Goal: Contribute content: Contribute content

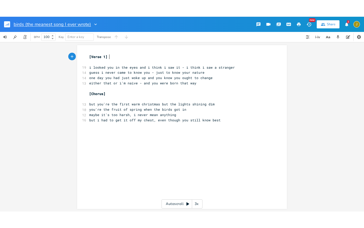
scroll to position [0, 0]
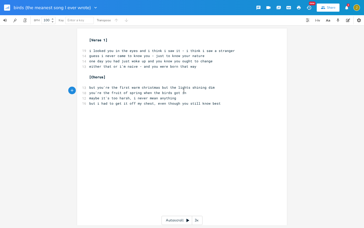
drag, startPoint x: 213, startPoint y: 88, endPoint x: 214, endPoint y: 96, distance: 7.8
click at [213, 90] on pre "you're the fruit of spring when the birds got in" at bounding box center [179, 92] width 183 height 5
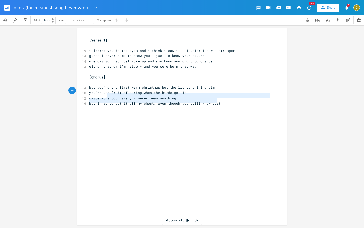
type textarea "maybe it's too harsh, i never mean anything but i had to get it off my chest, e…"
drag, startPoint x: 218, startPoint y: 100, endPoint x: 85, endPoint y: 95, distance: 133.1
click at [85, 95] on div "maybe it's too harsh, i never mean anything but i had to get it off my chest, e…" at bounding box center [182, 126] width 210 height 197
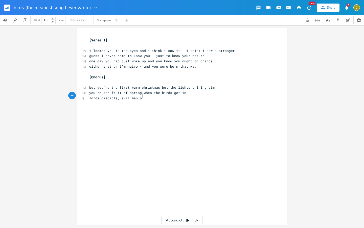
type textarea "lords disciple, evil man p"
type textarea "- you [PERSON_NAME]"
type textarea "the brightest day"
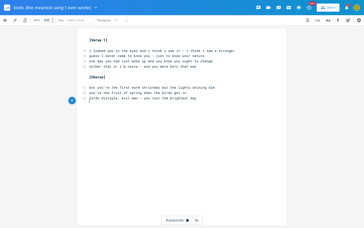
type textarea "i"
type textarea "the more words i m"
type textarea "put i"
type textarea "n my mouth, i"
type textarea "th em"
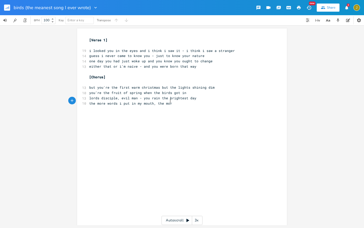
scroll to position [0, 9]
type textarea "e more"
click at [212, 118] on div "xxxxxxxxxx [Verse 1] ​ 19 i looked you in the eyes and i think i saw it - i thi…" at bounding box center [185, 131] width 195 height 190
click at [325, 20] on icon "button" at bounding box center [328, 20] width 6 height 6
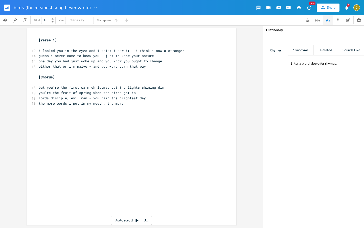
click at [312, 39] on input at bounding box center [313, 39] width 3 height 6
type input "way"
click at [127, 101] on pre "the more words i put in my mouth, the more" at bounding box center [129, 103] width 183 height 5
type textarea "i"
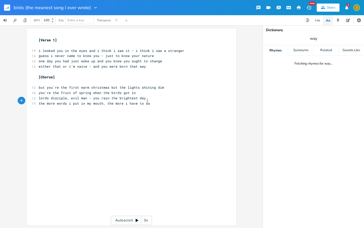
scroll to position [0, 16]
type textarea "i have to say"
click at [326, 21] on icon "button" at bounding box center [327, 20] width 3 height 2
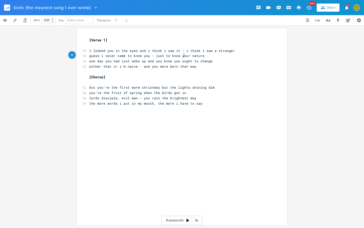
click at [183, 57] on span "guess i never came to know you - just to know your nature" at bounding box center [146, 55] width 115 height 5
type textarea "the"
click at [197, 91] on pre "you're the fruit of spring when the birds got in" at bounding box center [179, 92] width 183 height 5
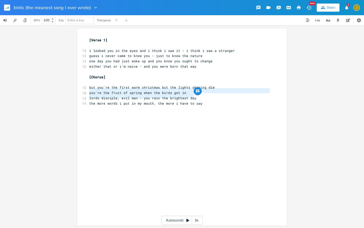
type textarea "lords disciple, evil man - you rain the brightest day"
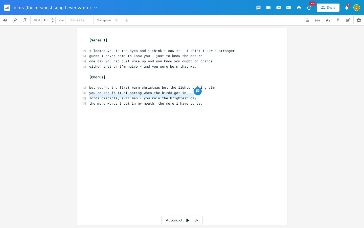
drag, startPoint x: 196, startPoint y: 94, endPoint x: 82, endPoint y: 95, distance: 113.5
click at [88, 95] on div "13 lords disciple, evil man - you rain the brightest day" at bounding box center [179, 97] width 183 height 5
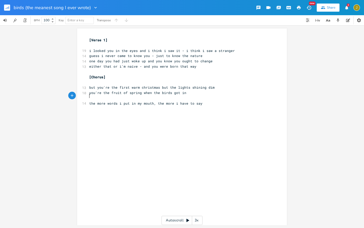
click at [203, 109] on div "xxxxxxxxxx [Verse 1] ​ 19 i looked you in the eyes and i think i saw it - i thi…" at bounding box center [185, 131] width 195 height 190
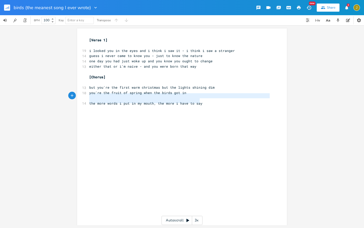
type textarea "the more words i put in my mouth, the more i have to say"
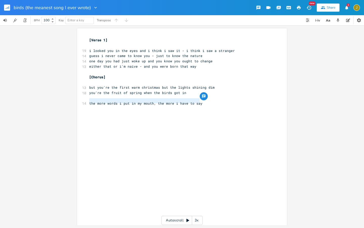
drag, startPoint x: 171, startPoint y: 101, endPoint x: 86, endPoint y: 101, distance: 84.7
click at [86, 101] on div "the more words i put in my mouth, the more i have to say xxxxxxxxxx [Verse 1] ​…" at bounding box center [182, 126] width 210 height 197
click at [94, 101] on span "the more words i put in my mouth, the more i have to say" at bounding box center [145, 103] width 113 height 5
type textarea "he more words i put in my mouth, the more i have to say"
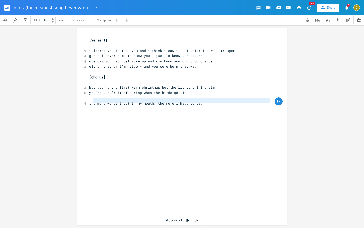
drag, startPoint x: 198, startPoint y: 102, endPoint x: 91, endPoint y: 100, distance: 108.0
click at [91, 100] on div "[Verse 1] ​ 19 i looked you in the eyes and i think i saw it - i think i saw a …" at bounding box center [179, 74] width 183 height 74
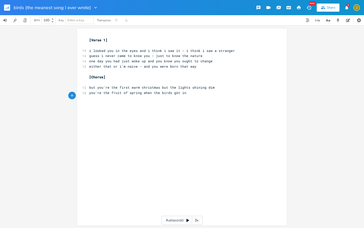
type textarea "n"
type textarea "ay"
type textarea "na"
type textarea "maybe its harsh - in"
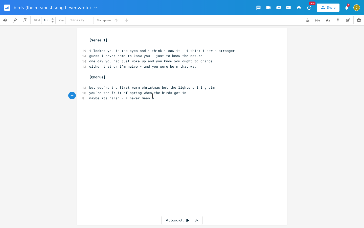
type textarea "never mean anu"
type textarea "ything"
type textarea "but it meant to"
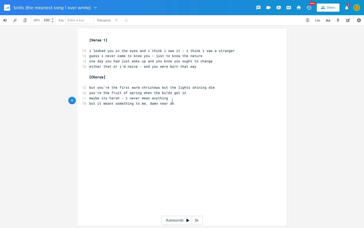
type textarea "something to me, damn near [GEOGRAPHIC_DATA]"
type textarea "ever"
type textarea "maybe its harsh - i never mean anything but it meant something to me, damn near…"
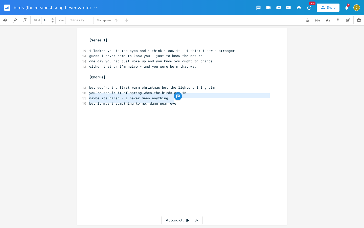
drag, startPoint x: 172, startPoint y: 103, endPoint x: 78, endPoint y: 97, distance: 94.6
click at [78, 97] on div "maybe its harsh - i never mean anything but it meant something to me, damn near…" at bounding box center [182, 126] width 210 height 197
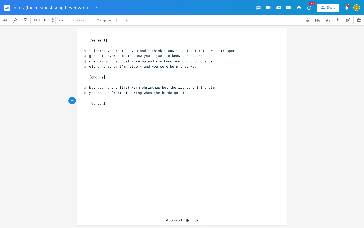
type textarea "[Verse 2]"
type textarea "i thought i was hard to love adn b"
type textarea "nd begged you prove me wrong"
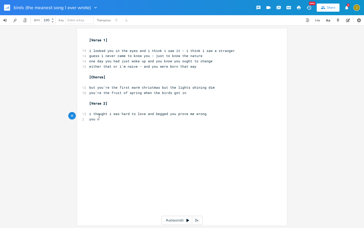
type textarea "you na"
type textarea "in"
type textarea "onchantly turned your back and wrote your god damn song"
type textarea "put yourself so mighty high, i"
type textarea ";d"
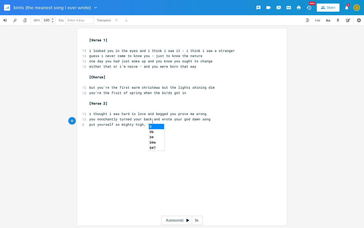
type textarea "'dn"
type textarea "never to you"
type textarea "do yo"
type textarea "to you"
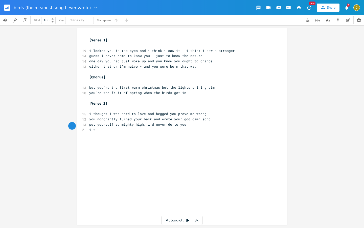
scroll to position [0, 4]
type textarea "i th"
type textarea "ave"
type textarea "ahve"
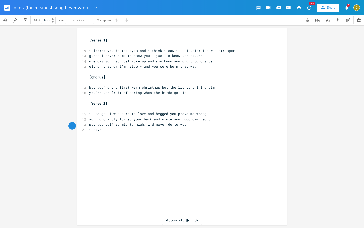
type textarea "have l"
type textarea "o"
type textarea "lots of things to say but i"
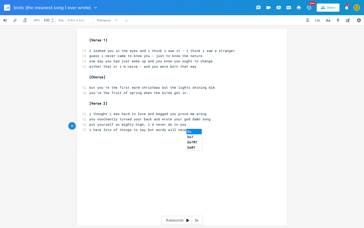
click at [140, 145] on div "xxxxxxxxxx [Verse 1] ​ 19 i looked you in the eyes and i think i saw it - i thi…" at bounding box center [185, 131] width 195 height 190
type textarea "words will never do\"
